Goal: Information Seeking & Learning: Learn about a topic

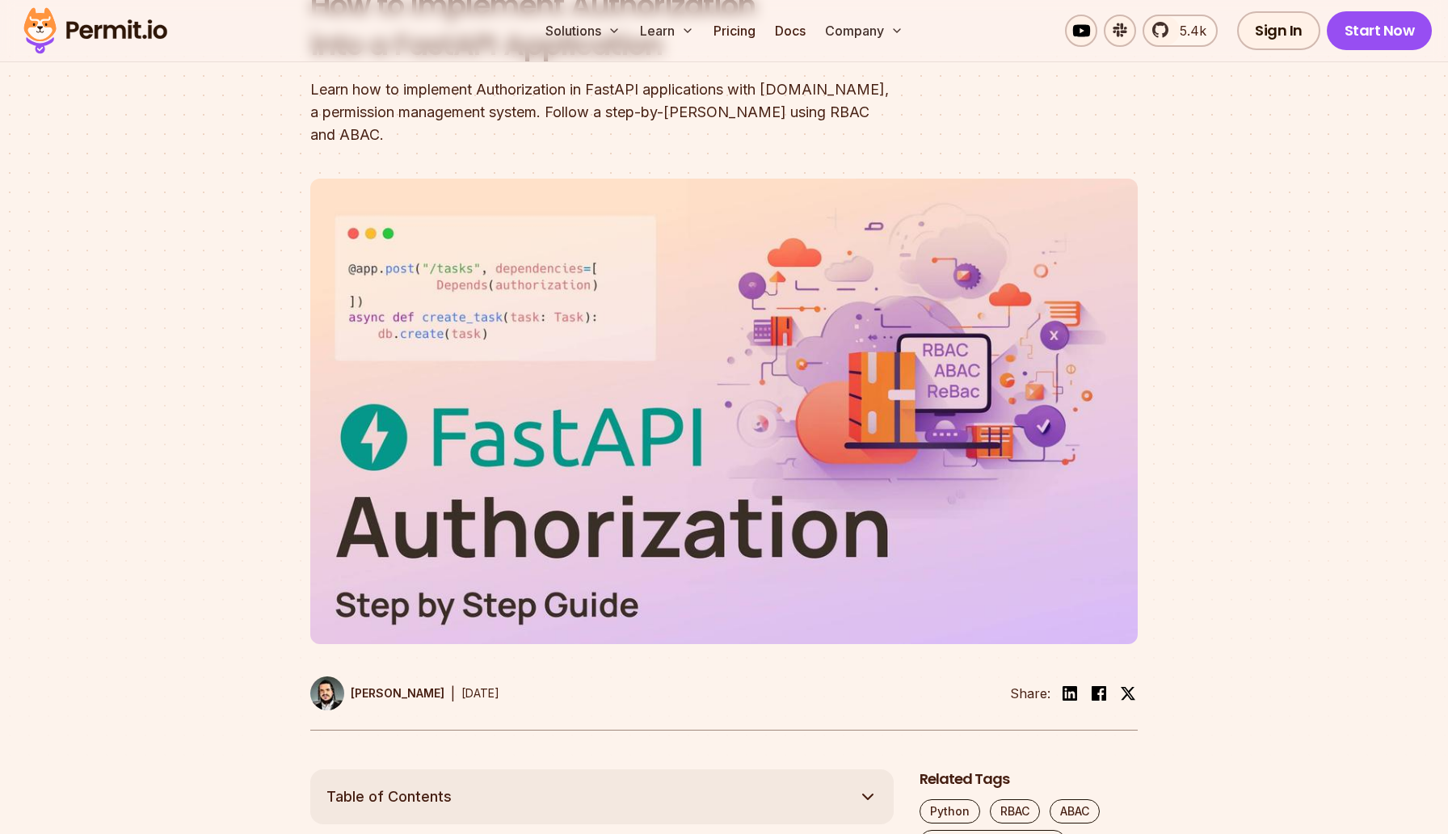
scroll to position [765, 0]
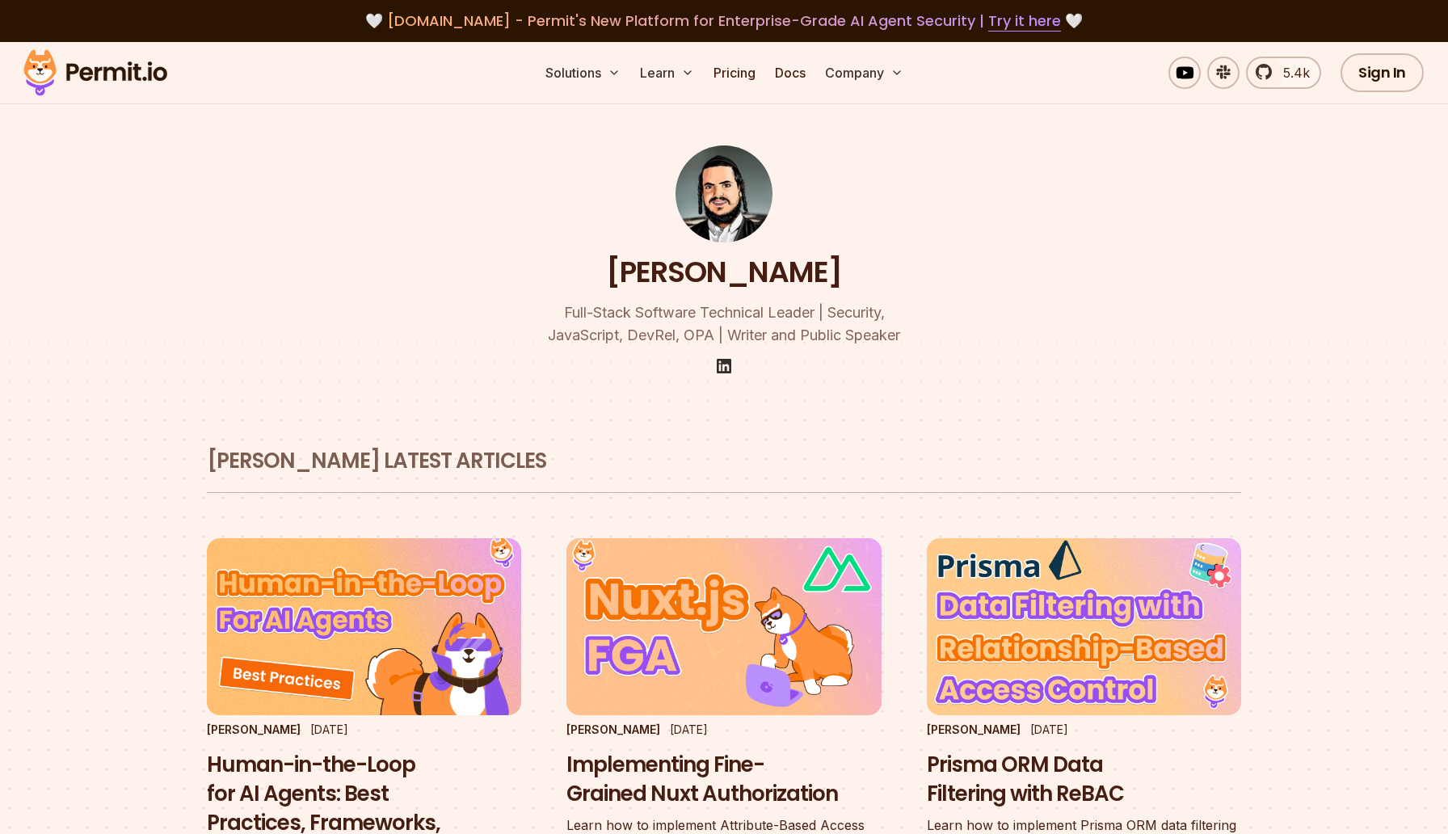
click at [722, 369] on img at bounding box center [723, 365] width 19 height 19
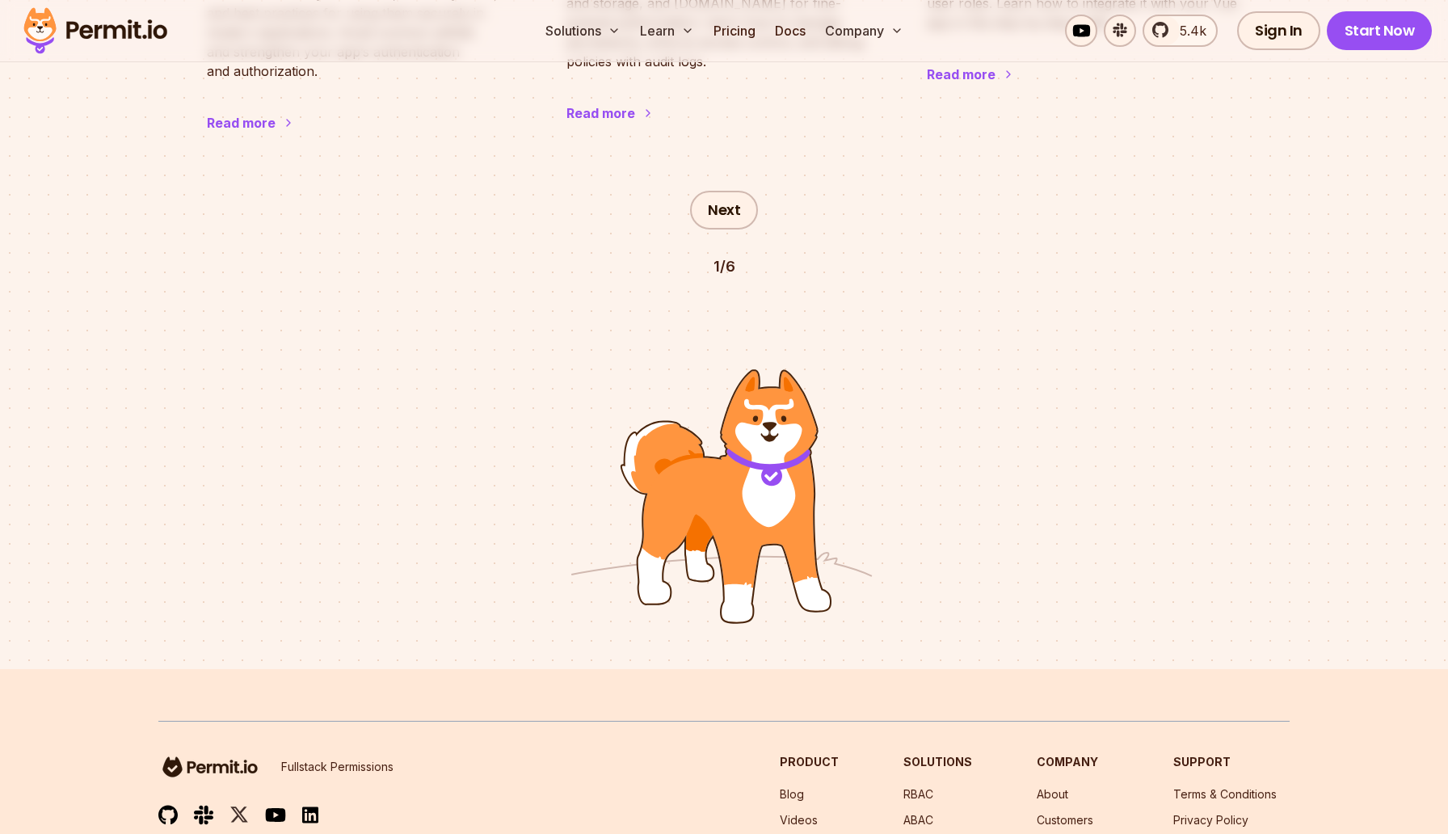
scroll to position [2532, 0]
click at [727, 192] on link "Next" at bounding box center [724, 211] width 68 height 39
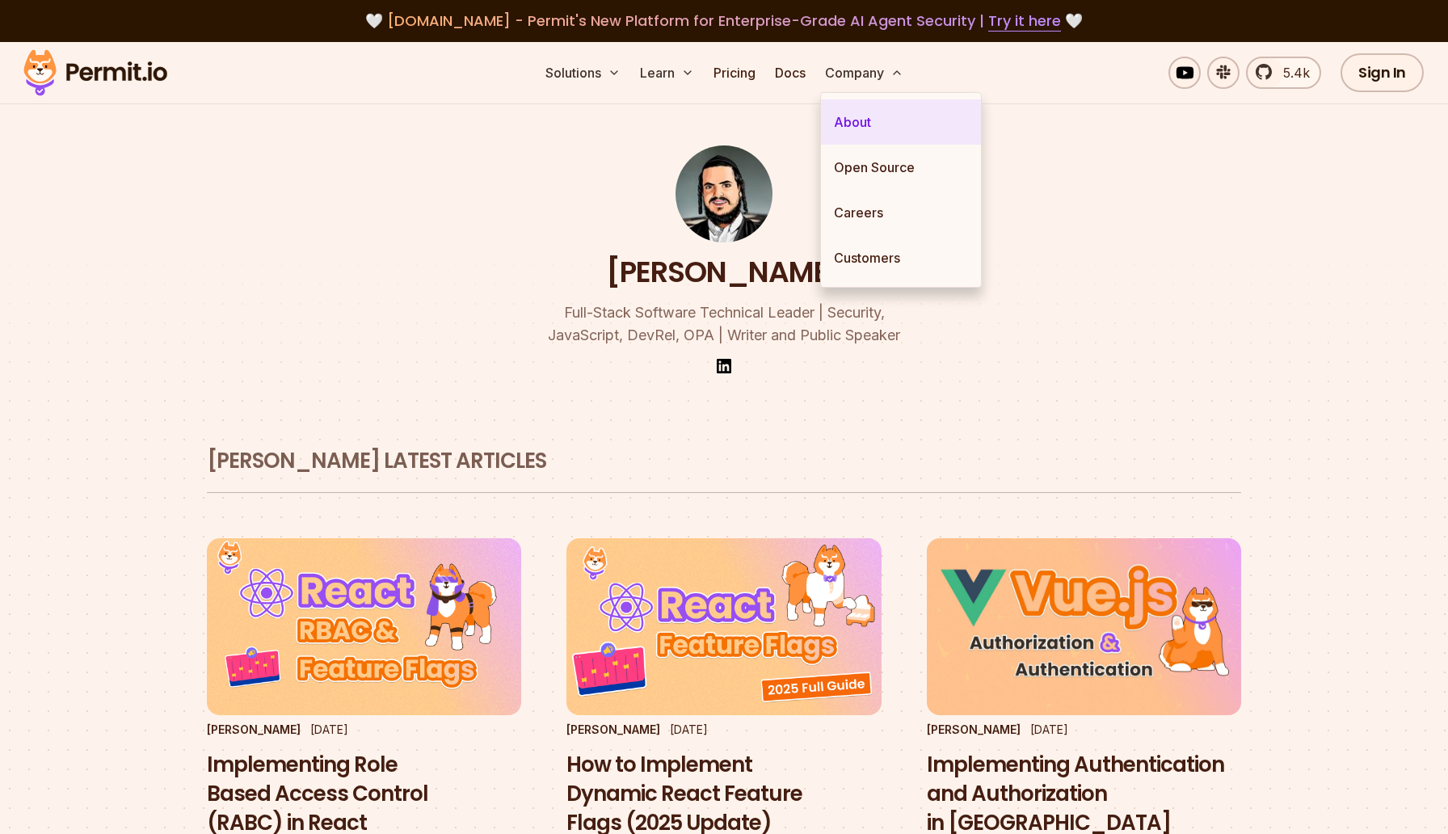
click at [862, 115] on link "About" at bounding box center [901, 121] width 160 height 45
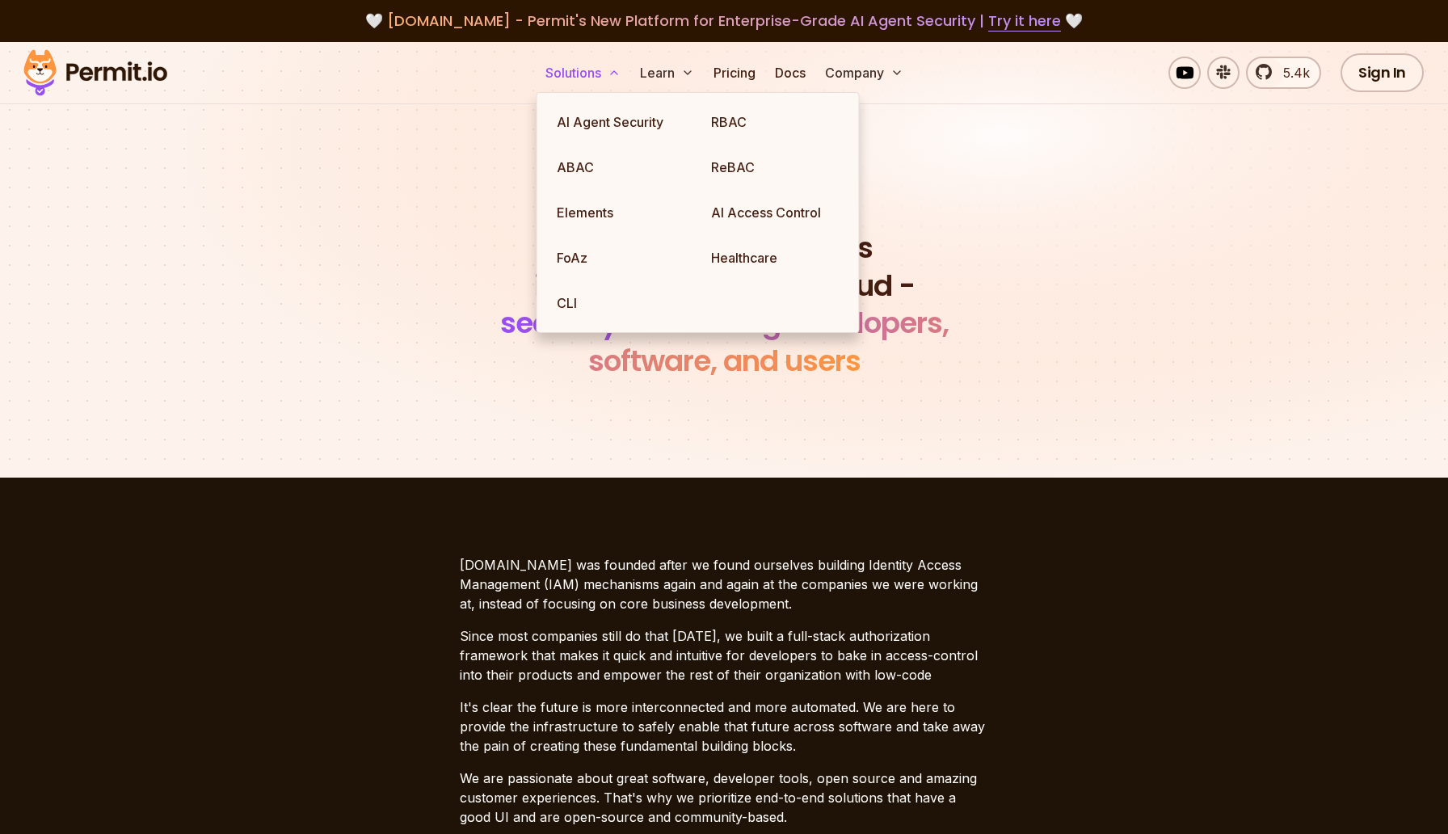
click at [587, 74] on button "Solutions" at bounding box center [583, 73] width 88 height 32
click at [578, 167] on link "ABAC" at bounding box center [621, 167] width 154 height 45
